Goal: Find specific page/section: Find specific page/section

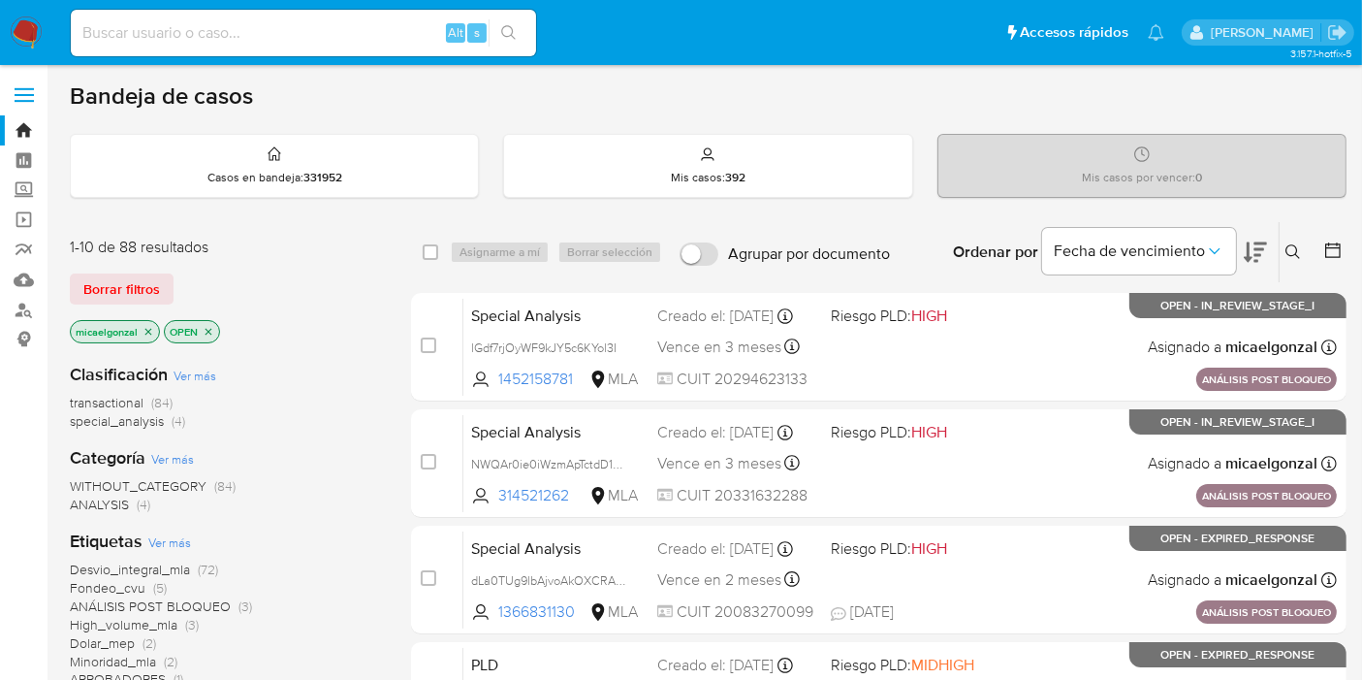
drag, startPoint x: 0, startPoint y: 26, endPoint x: 17, endPoint y: 34, distance: 19.1
click at [1, 26] on nav "Pausado Ver notificaciones Alt s Accesos rápidos Presiona las siguientes teclas…" at bounding box center [681, 32] width 1362 height 65
click at [17, 34] on img at bounding box center [26, 32] width 33 height 33
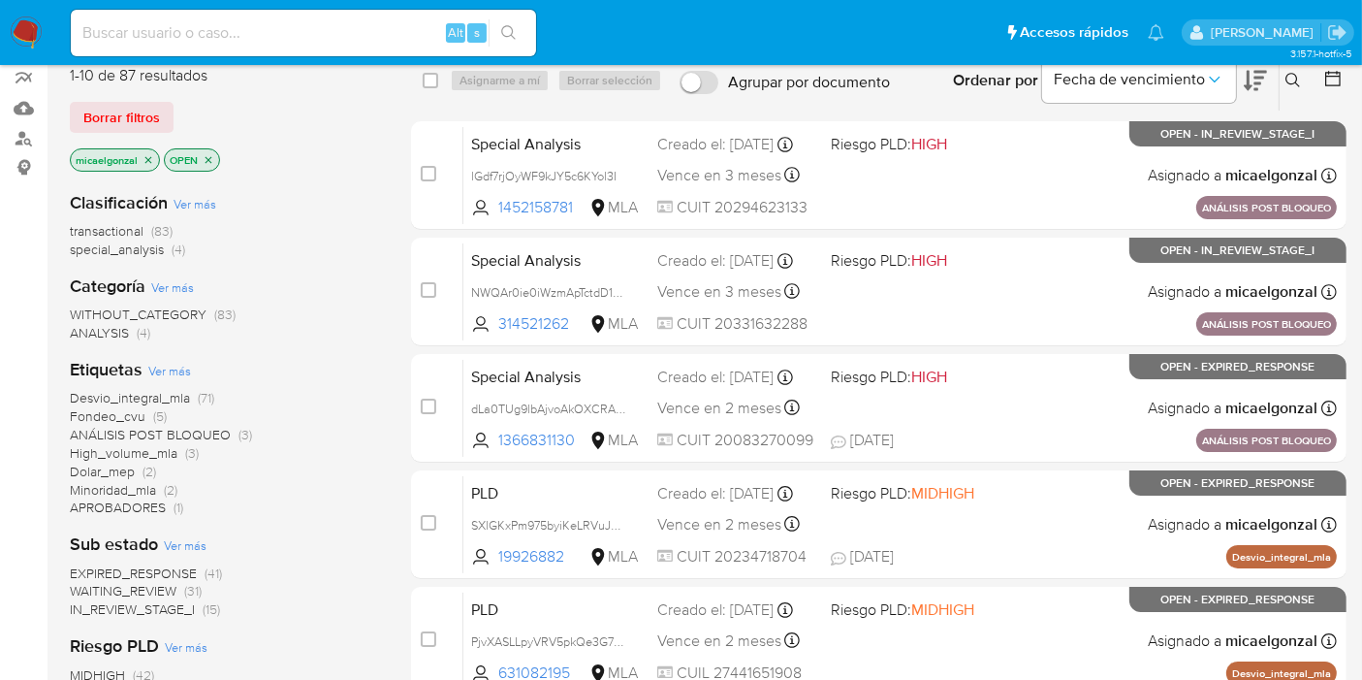
scroll to position [215, 0]
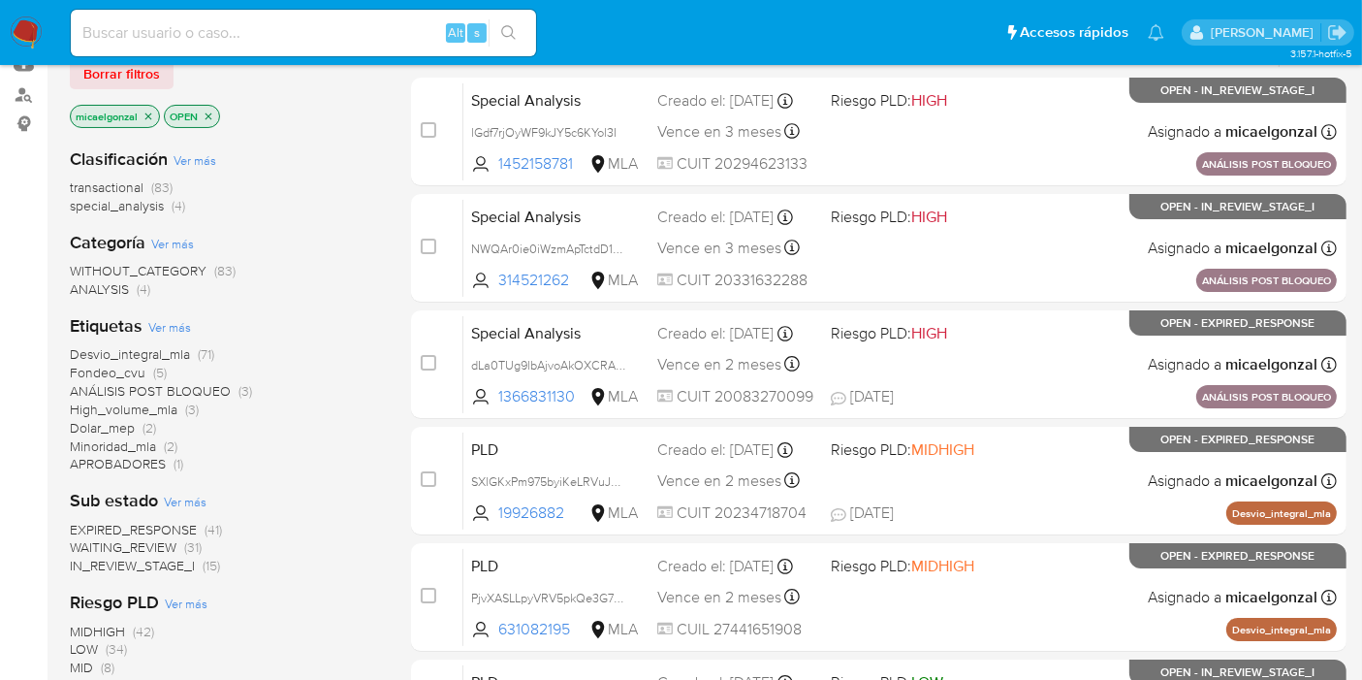
click at [150, 539] on span "WAITING_REVIEW" at bounding box center [123, 546] width 107 height 19
